Goal: Communication & Community: Answer question/provide support

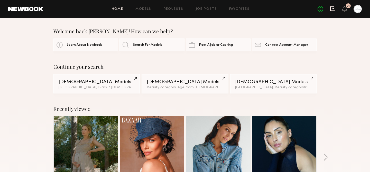
click at [333, 10] on icon at bounding box center [333, 9] width 6 height 6
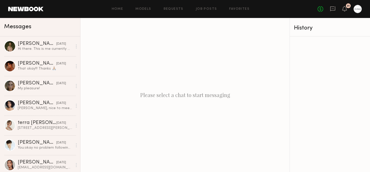
click at [356, 10] on div at bounding box center [358, 9] width 8 height 8
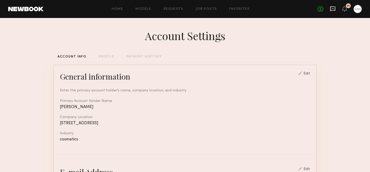
click at [330, 6] on icon at bounding box center [332, 8] width 5 height 5
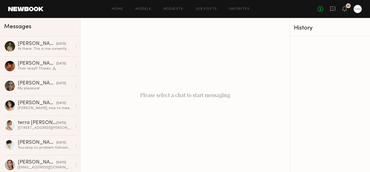
click at [357, 10] on div at bounding box center [358, 9] width 8 height 8
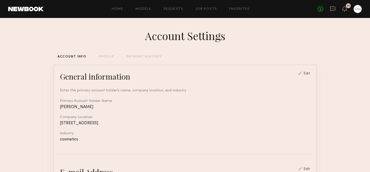
click at [210, 11] on div "Home Models Requests Job Posts Favorites Sign Out No fees up to $5,000 31" at bounding box center [202, 9] width 318 height 8
click at [207, 10] on link "Job Posts" at bounding box center [206, 8] width 21 height 3
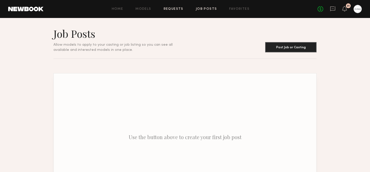
click at [176, 9] on link "Requests" at bounding box center [174, 8] width 20 height 3
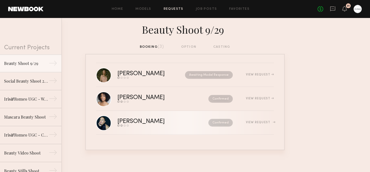
click at [264, 121] on div "View Request" at bounding box center [260, 122] width 28 height 3
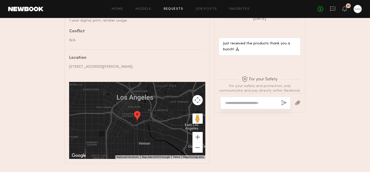
scroll to position [318, 0]
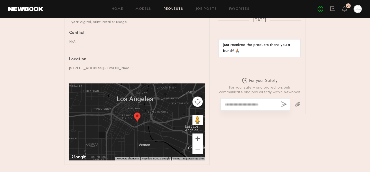
click at [247, 111] on div at bounding box center [259, 104] width 91 height 19
click at [245, 106] on textarea at bounding box center [251, 104] width 52 height 5
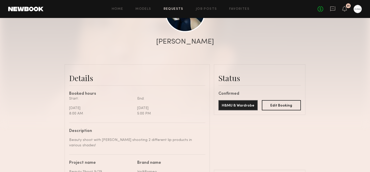
scroll to position [0, 0]
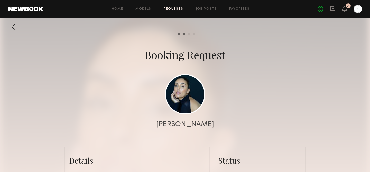
type textarea "**********"
